Goal: Find specific page/section: Find specific page/section

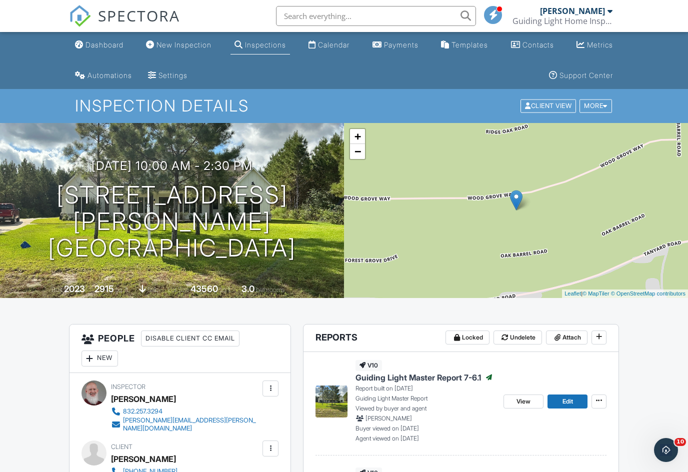
click at [181, 52] on link "New Inspection" at bounding box center [179, 45] width 74 height 19
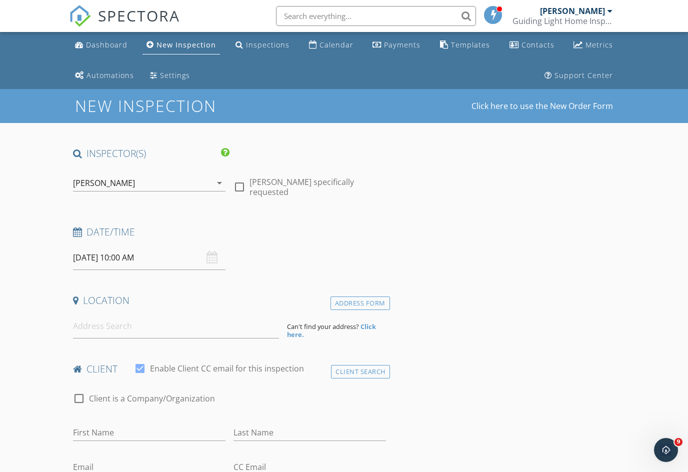
click at [265, 47] on div "Inspections" at bounding box center [268, 45] width 44 height 10
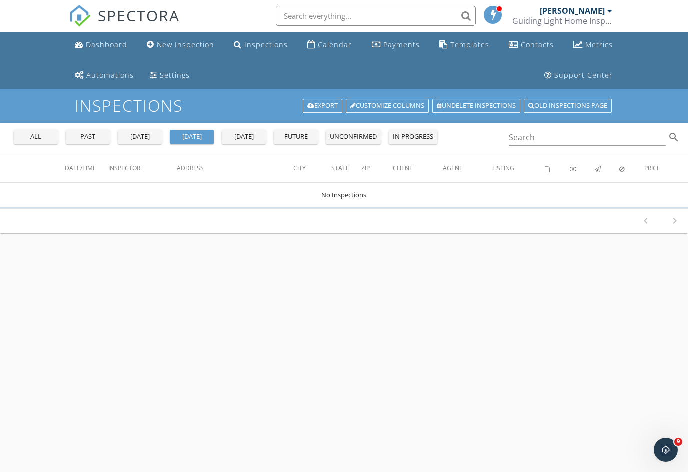
click at [41, 138] on div "all" at bounding box center [36, 137] width 36 height 10
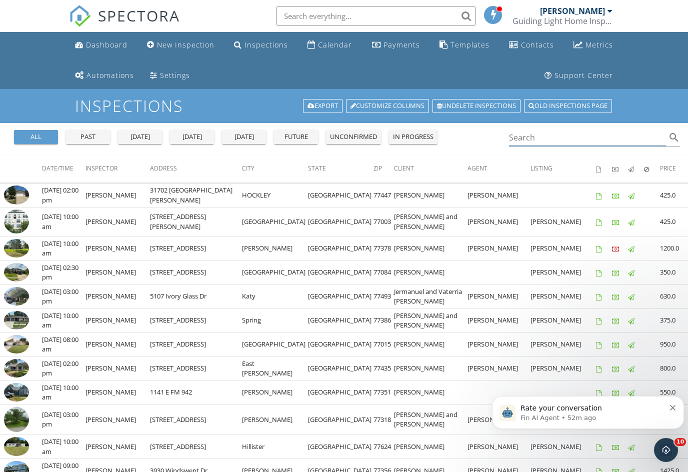
click at [610, 134] on input "Search" at bounding box center [587, 138] width 157 height 17
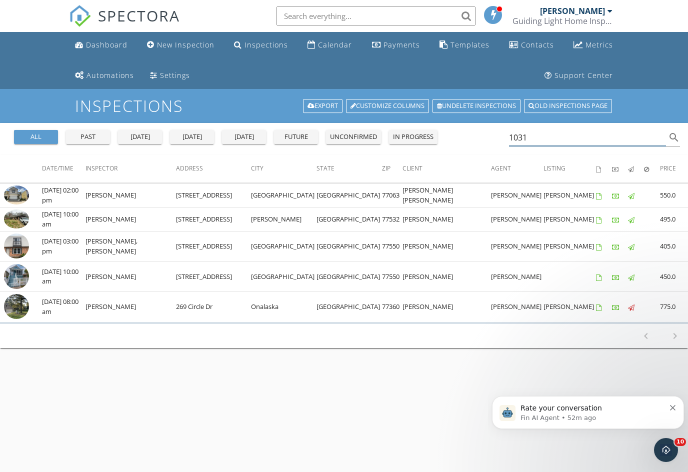
click at [601, 139] on input "1031" at bounding box center [587, 138] width 157 height 17
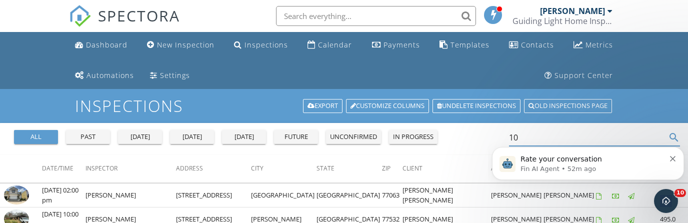
type input "1"
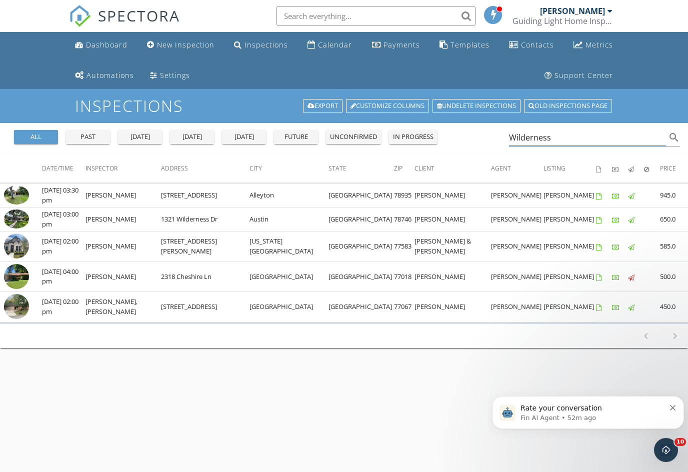
type input "Wilderness"
click at [17, 198] on img at bounding box center [16, 195] width 25 height 19
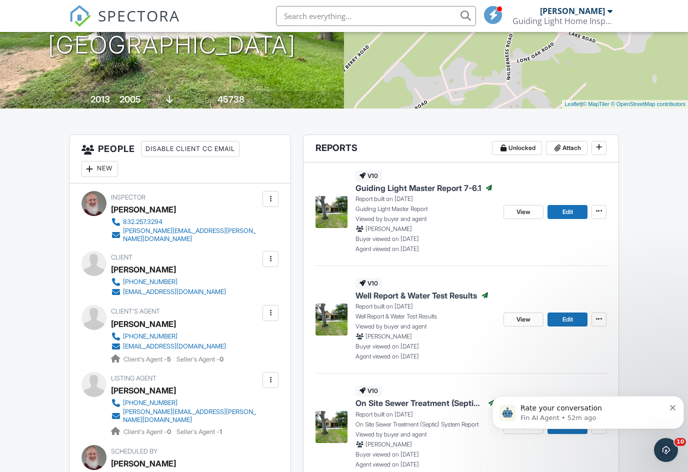
click at [674, 407] on icon "Dismiss notification" at bounding box center [673, 408] width 6 height 6
